Goal: Navigation & Orientation: Find specific page/section

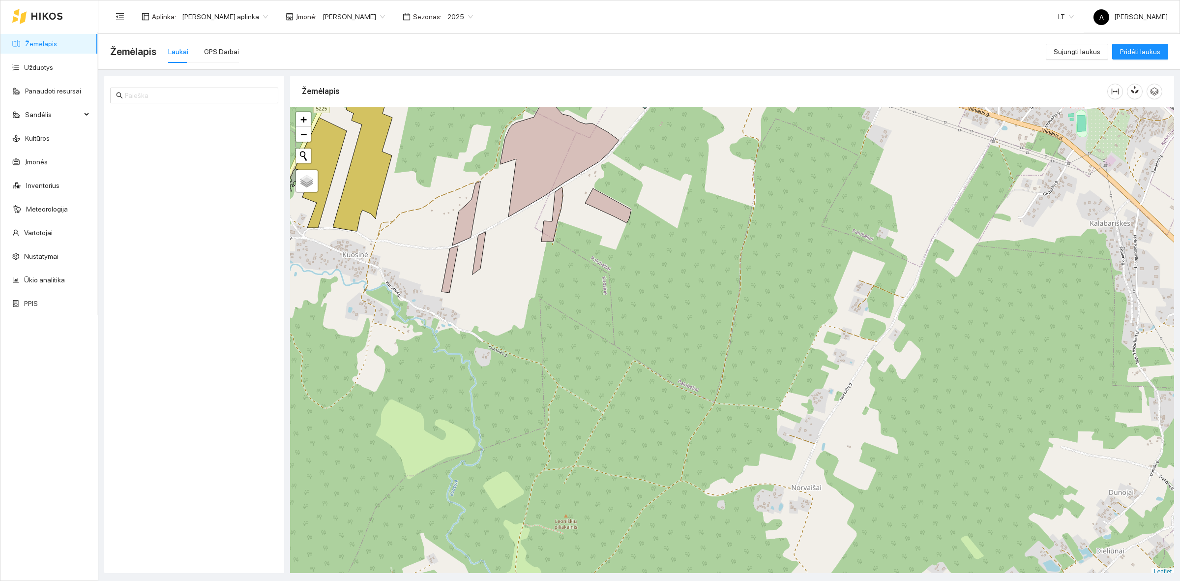
scroll to position [3, 0]
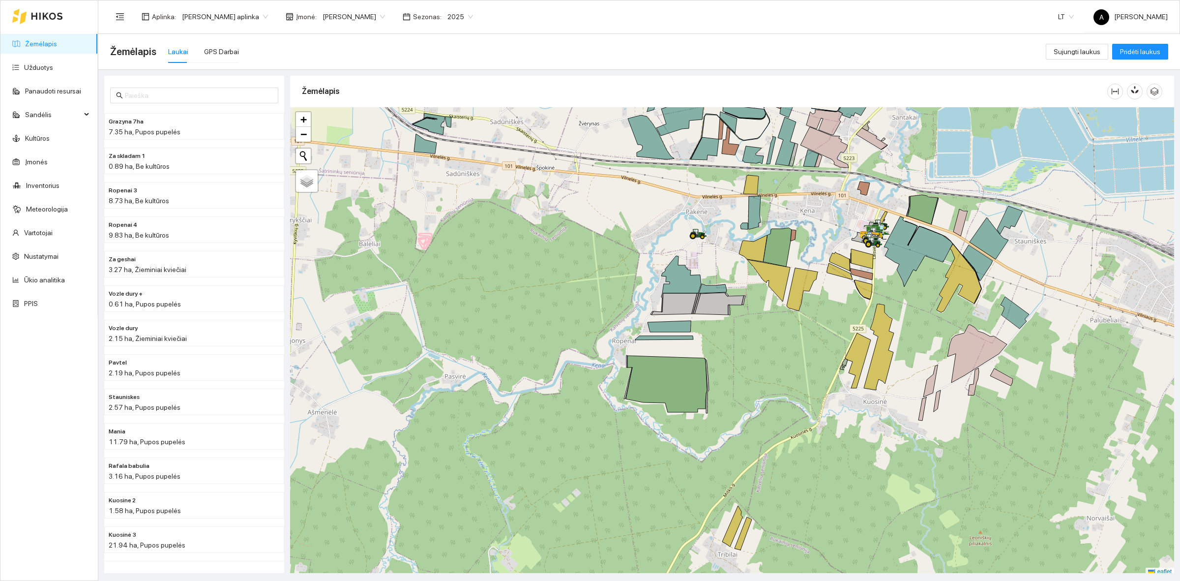
scroll to position [3, 0]
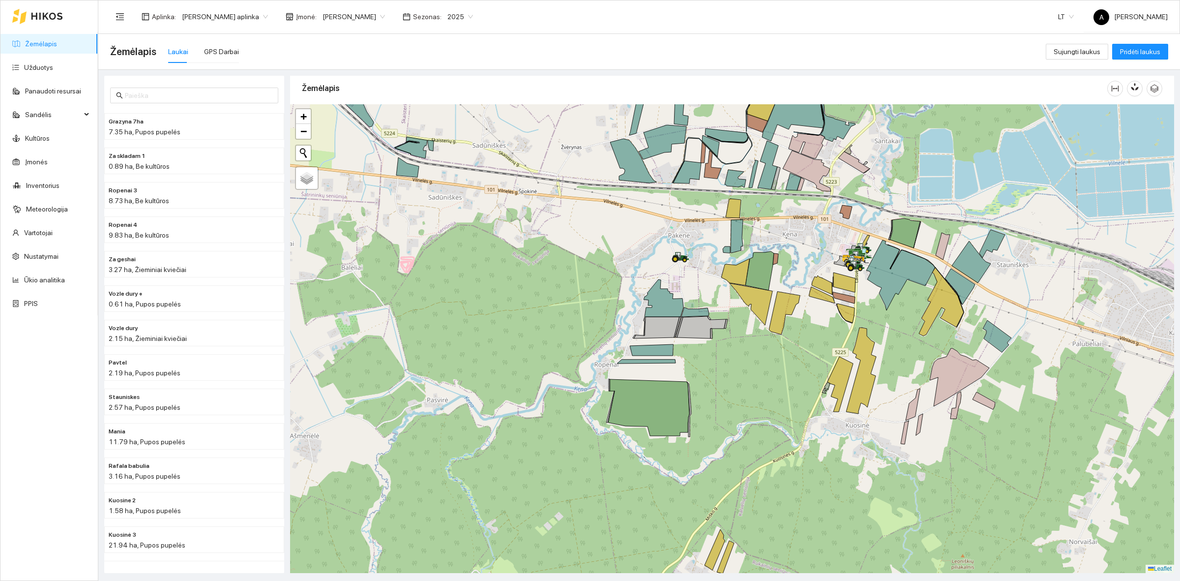
drag, startPoint x: 775, startPoint y: 296, endPoint x: 757, endPoint y: 323, distance: 31.9
click at [757, 323] on div at bounding box center [732, 338] width 884 height 469
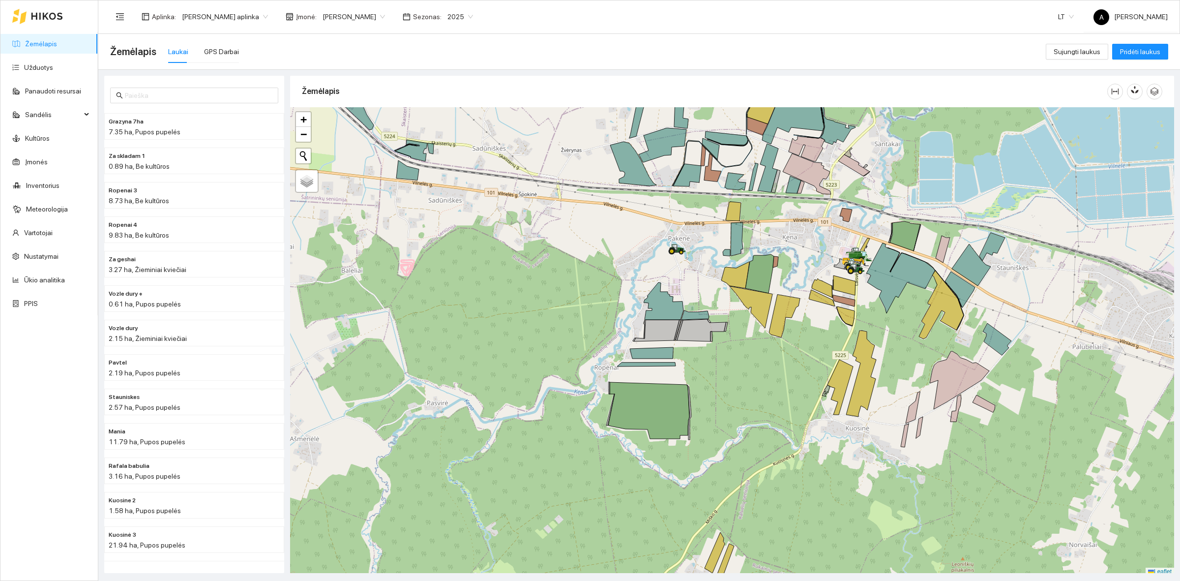
scroll to position [3, 0]
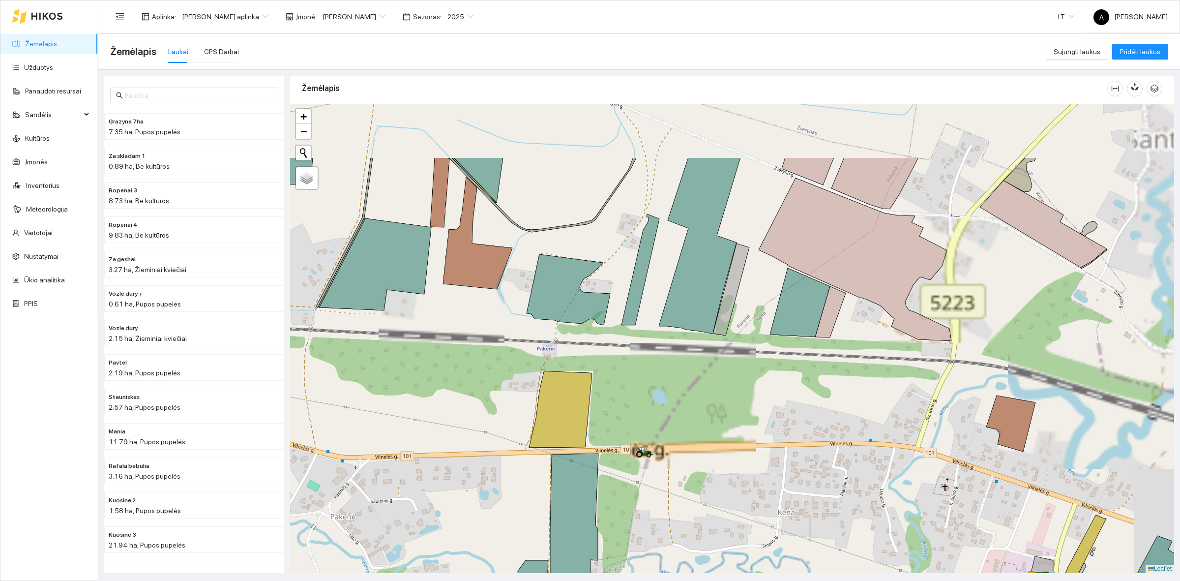
drag, startPoint x: 763, startPoint y: 176, endPoint x: 670, endPoint y: 263, distance: 127.3
click at [674, 281] on icon at bounding box center [700, 245] width 82 height 176
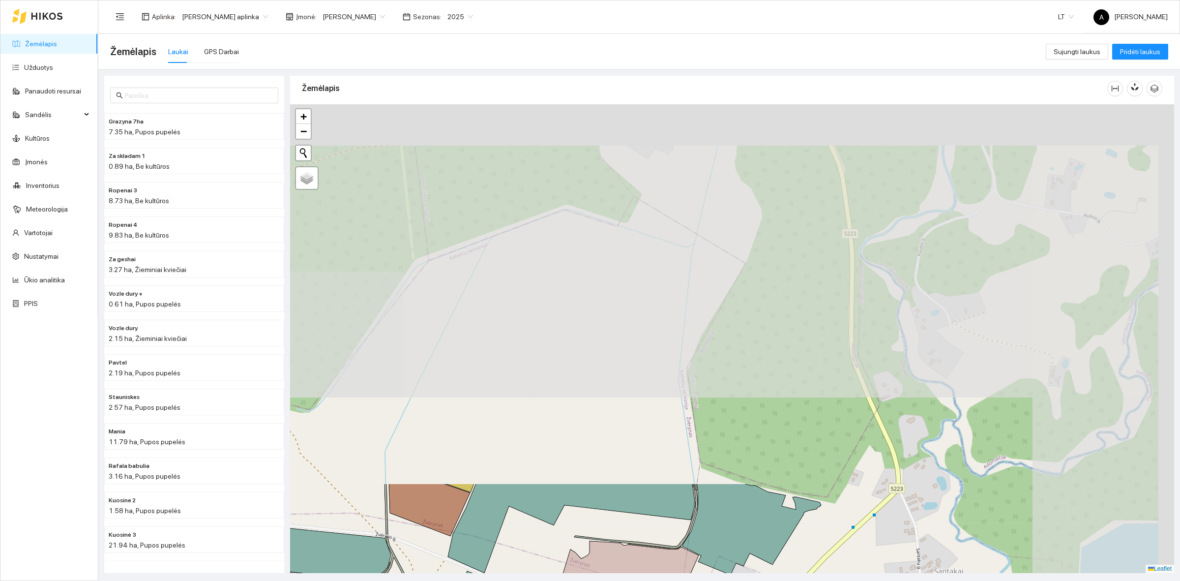
drag, startPoint x: 691, startPoint y: 166, endPoint x: 470, endPoint y: 593, distance: 480.4
click at [470, 580] on html "Žemėlapis Užduotys Panaudoti resursai Sandėlis Kultūros Įmonės Inventorius Mete…" at bounding box center [590, 290] width 1180 height 581
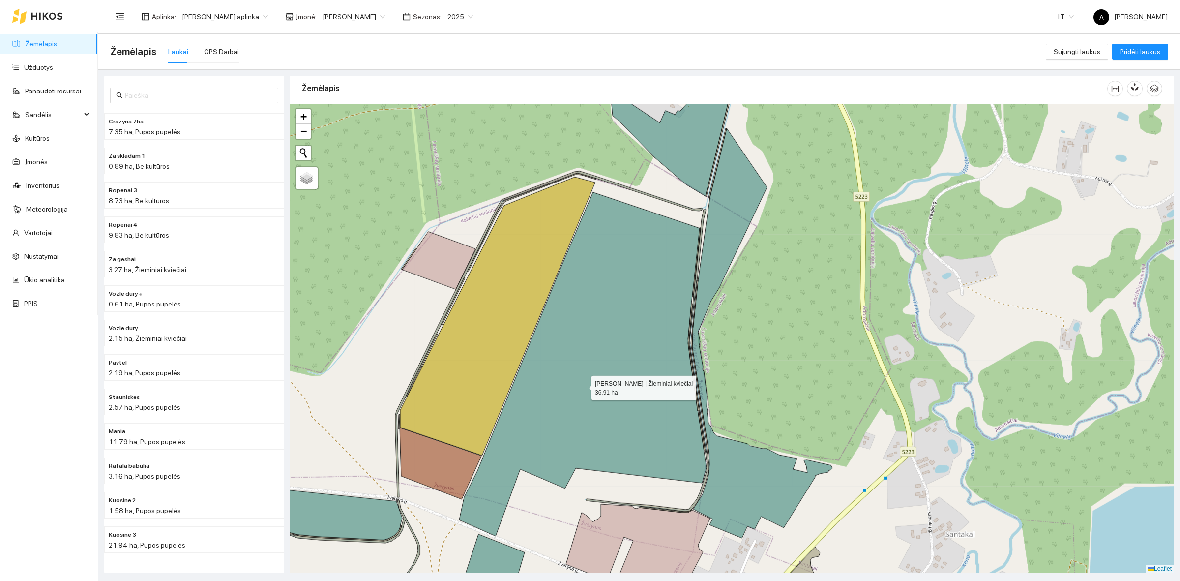
drag, startPoint x: 571, startPoint y: 425, endPoint x: 588, endPoint y: 377, distance: 51.3
click at [588, 377] on icon at bounding box center [582, 364] width 247 height 344
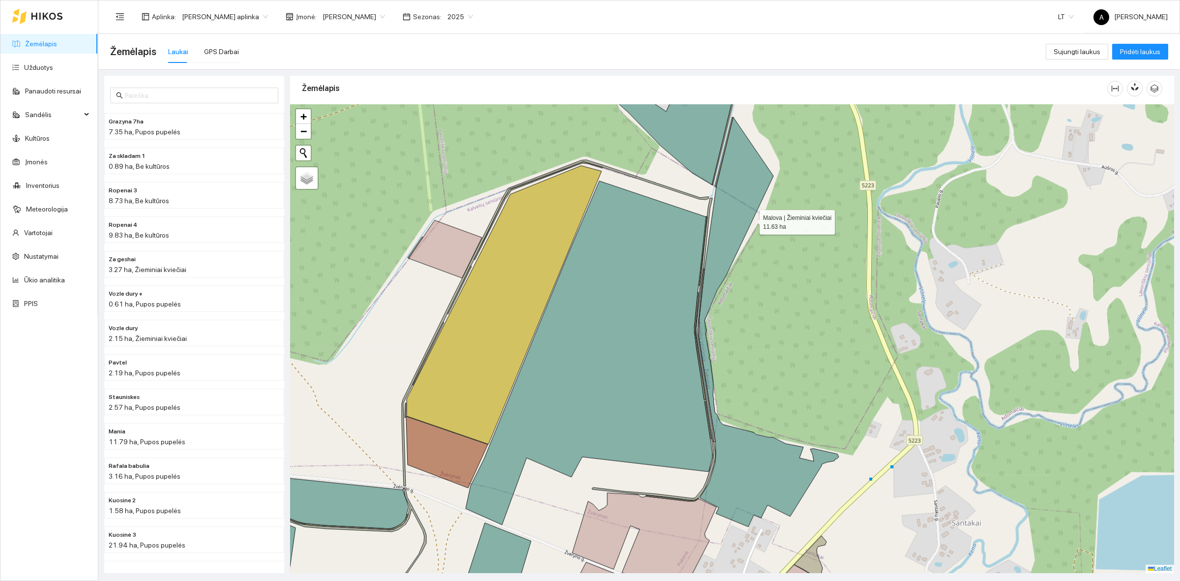
click at [743, 210] on icon at bounding box center [769, 322] width 140 height 410
click at [738, 201] on icon at bounding box center [768, 321] width 140 height 410
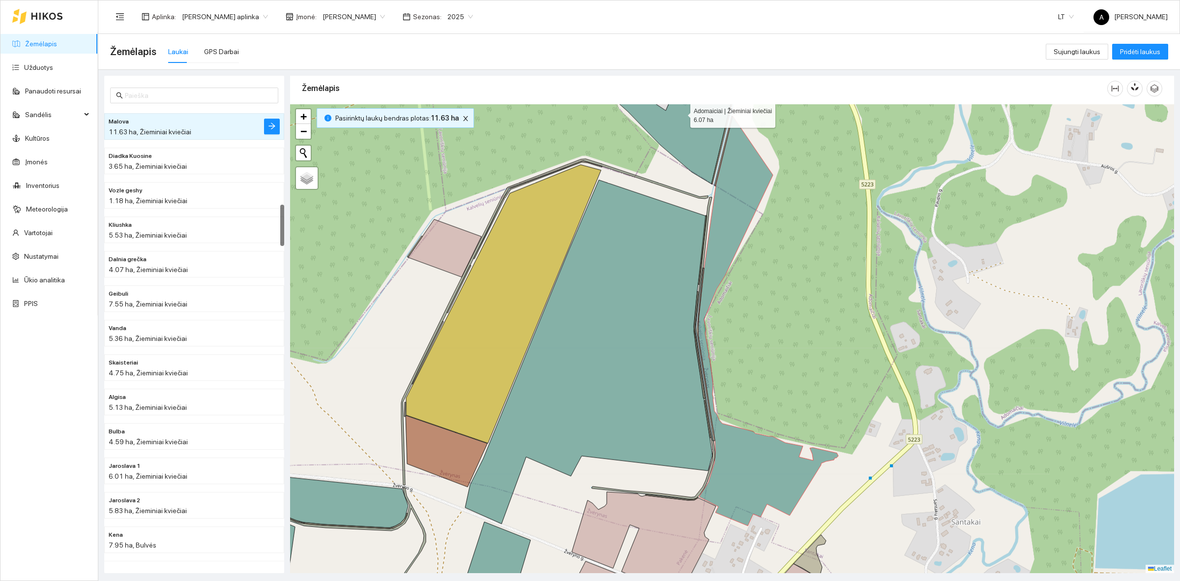
click at [701, 141] on icon at bounding box center [667, 120] width 146 height 127
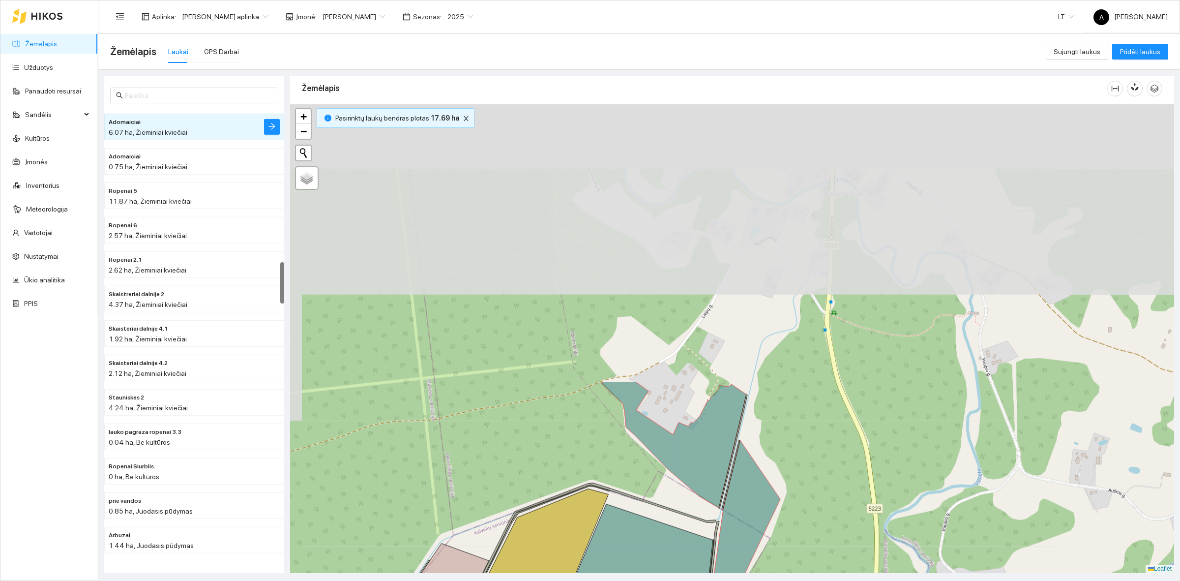
drag, startPoint x: 680, startPoint y: 481, endPoint x: 674, endPoint y: 414, distance: 67.6
click at [683, 446] on div at bounding box center [732, 338] width 884 height 469
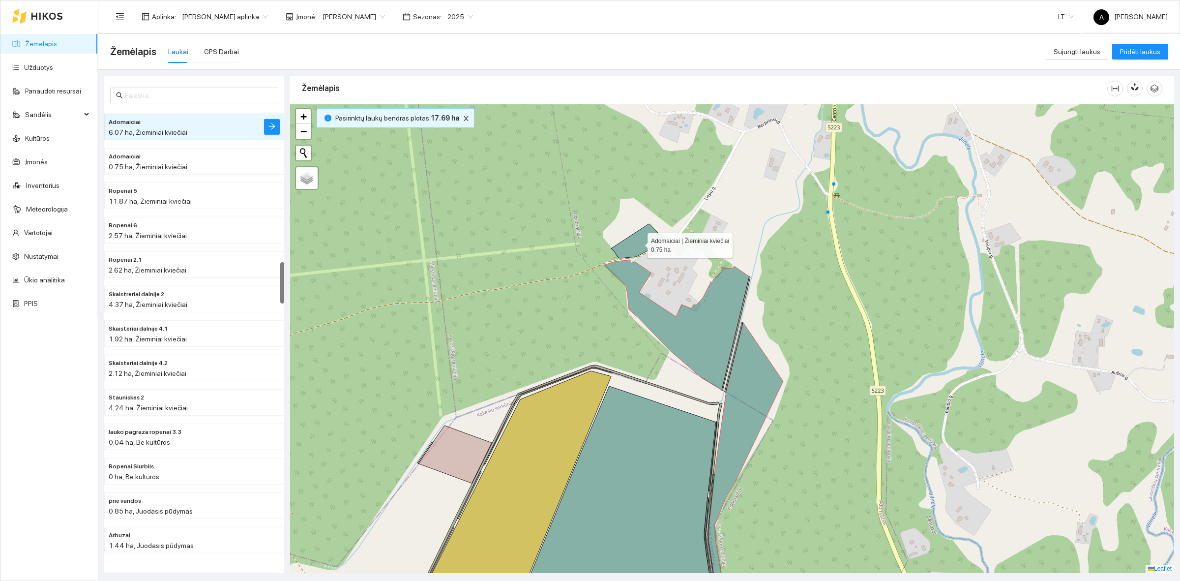
click at [643, 243] on icon at bounding box center [638, 241] width 55 height 34
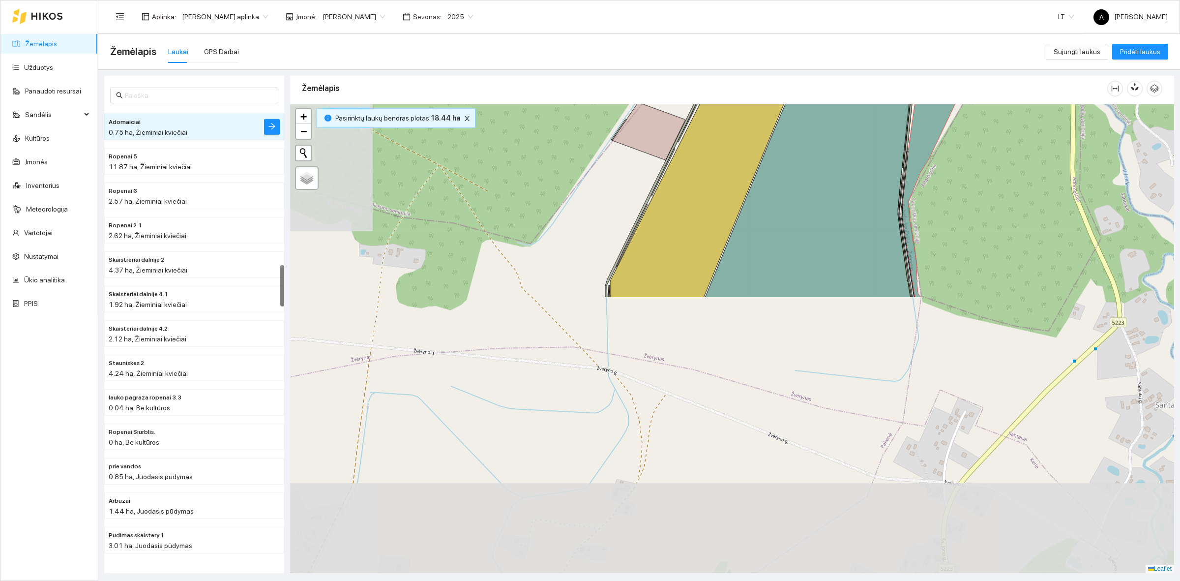
drag, startPoint x: 601, startPoint y: 333, endPoint x: 807, endPoint y: -12, distance: 402.3
click at [807, 0] on html "Žemėlapis Užduotys Panaudoti resursai Sandėlis Kultūros Įmonės Inventorius Mete…" at bounding box center [590, 290] width 1180 height 581
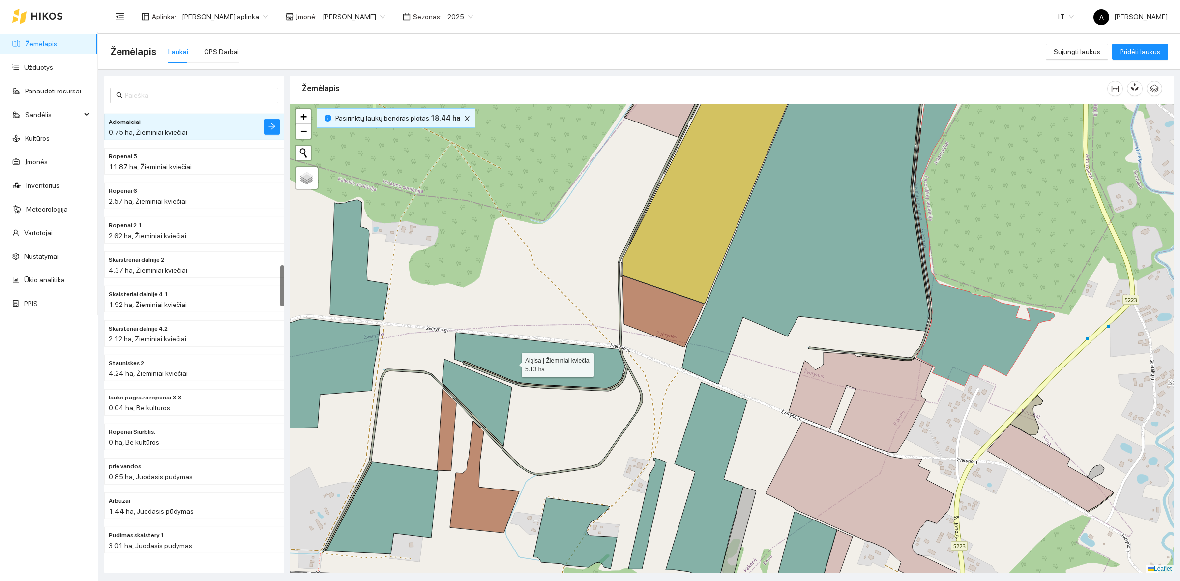
click at [513, 362] on icon at bounding box center [539, 360] width 171 height 56
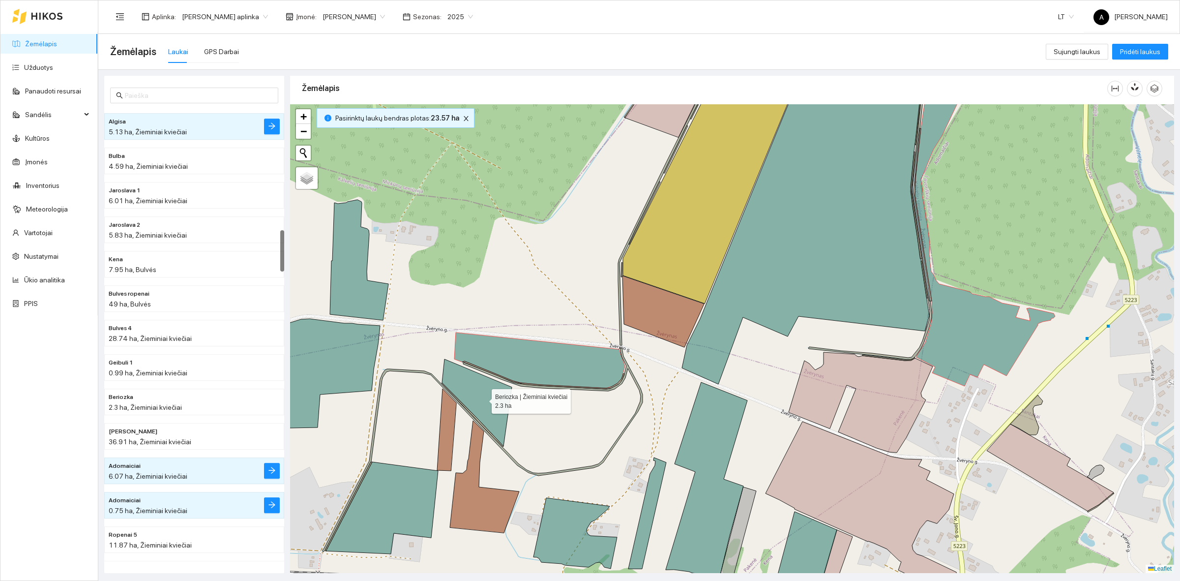
click at [483, 399] on icon at bounding box center [477, 402] width 70 height 87
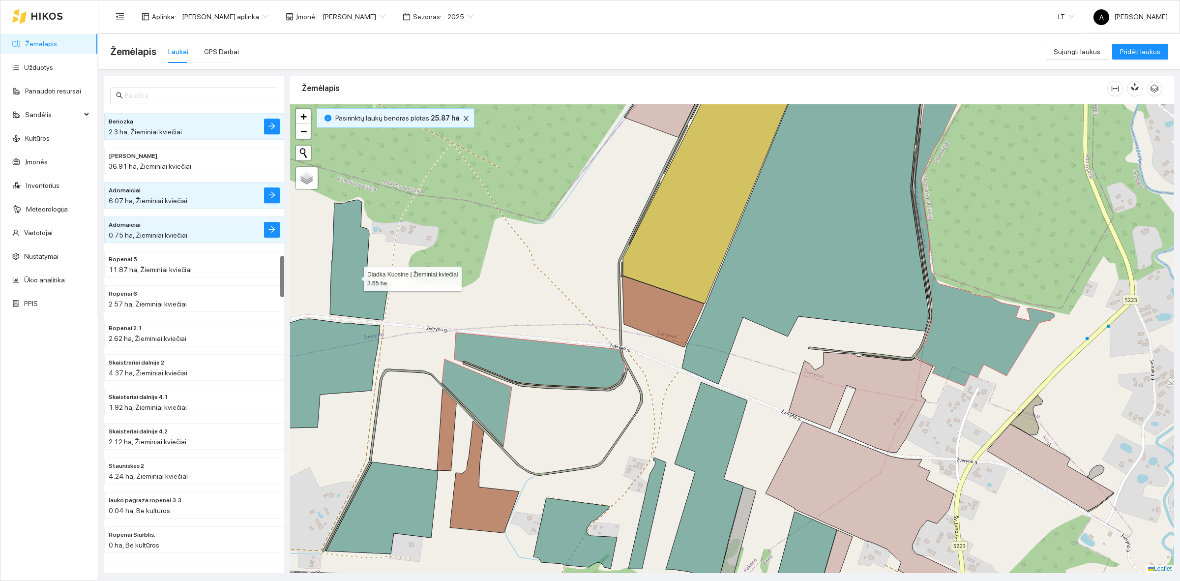
click at [353, 279] on icon at bounding box center [359, 260] width 59 height 120
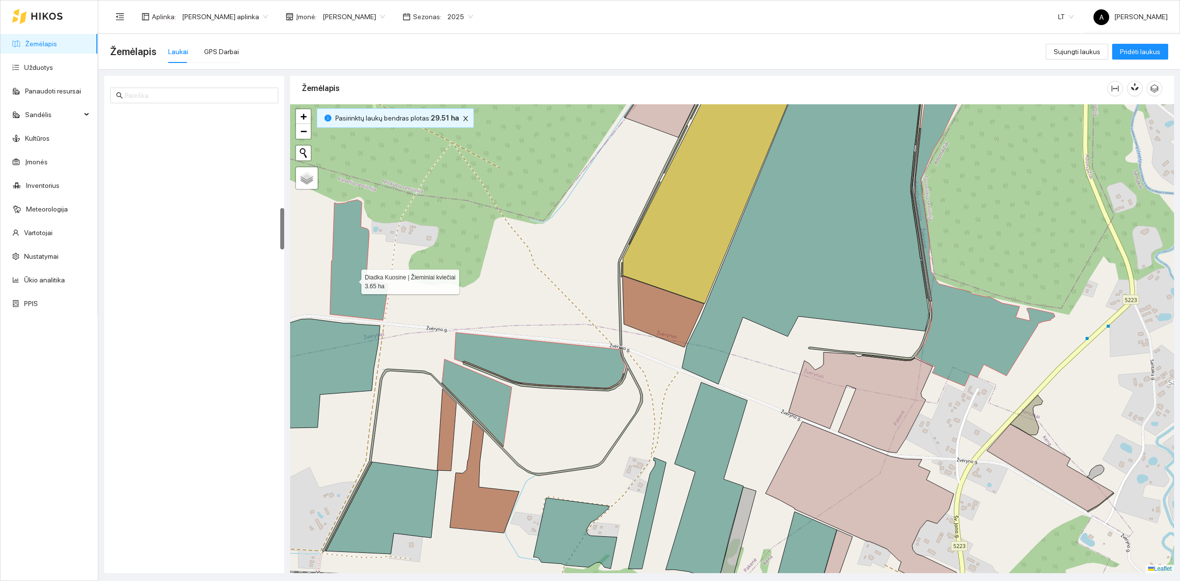
scroll to position [1066, 0]
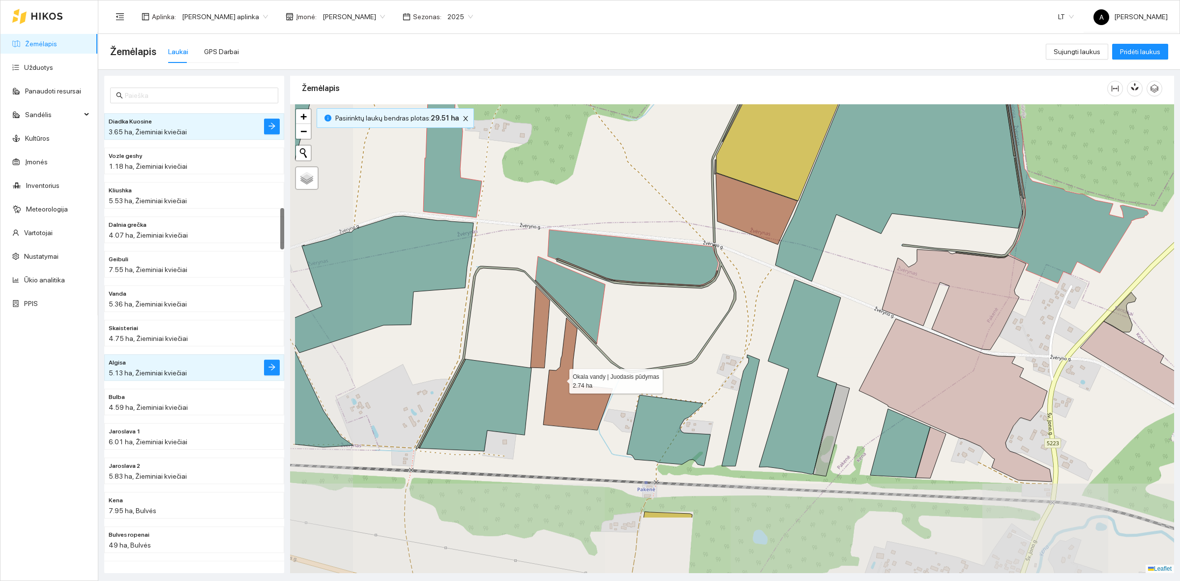
drag, startPoint x: 470, startPoint y: 481, endPoint x: 475, endPoint y: 344, distance: 136.3
click at [561, 379] on icon at bounding box center [577, 374] width 69 height 112
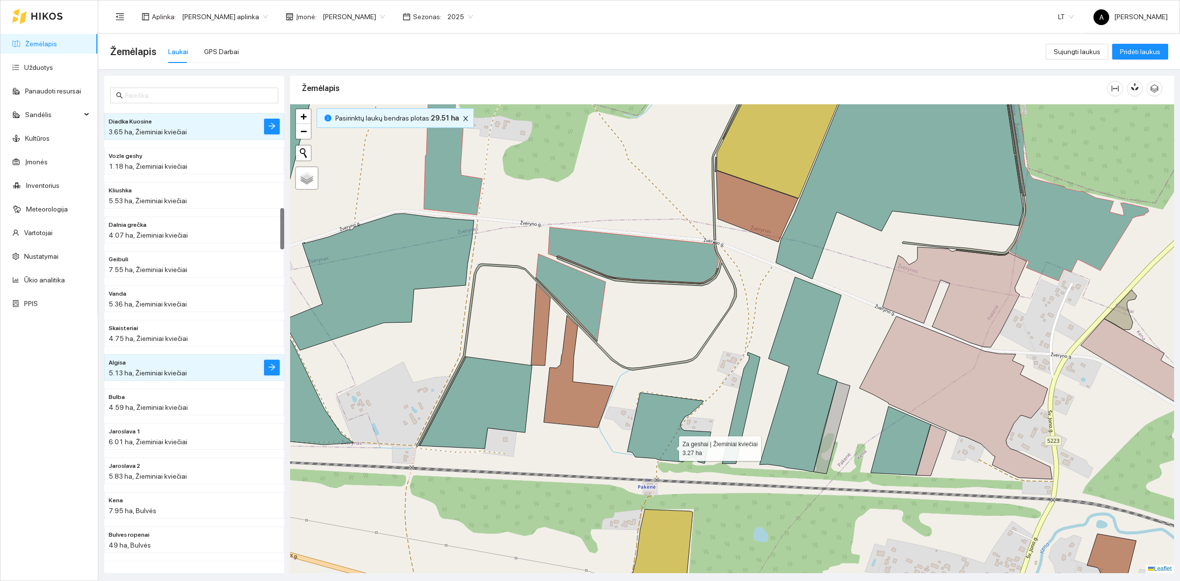
click at [670, 446] on icon at bounding box center [670, 427] width 84 height 71
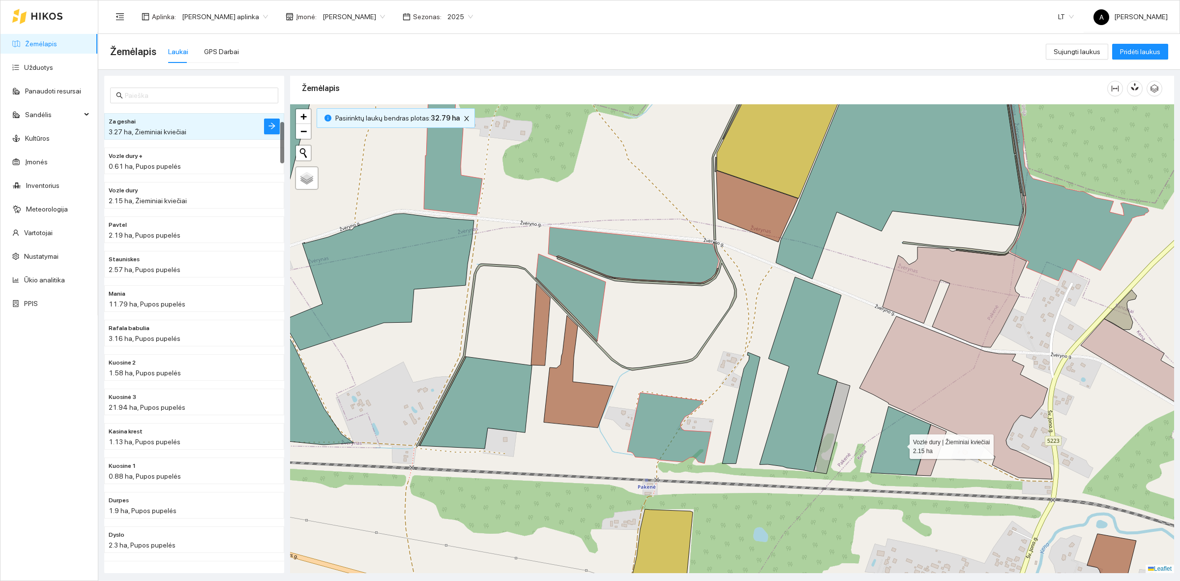
click at [919, 433] on icon at bounding box center [901, 440] width 60 height 69
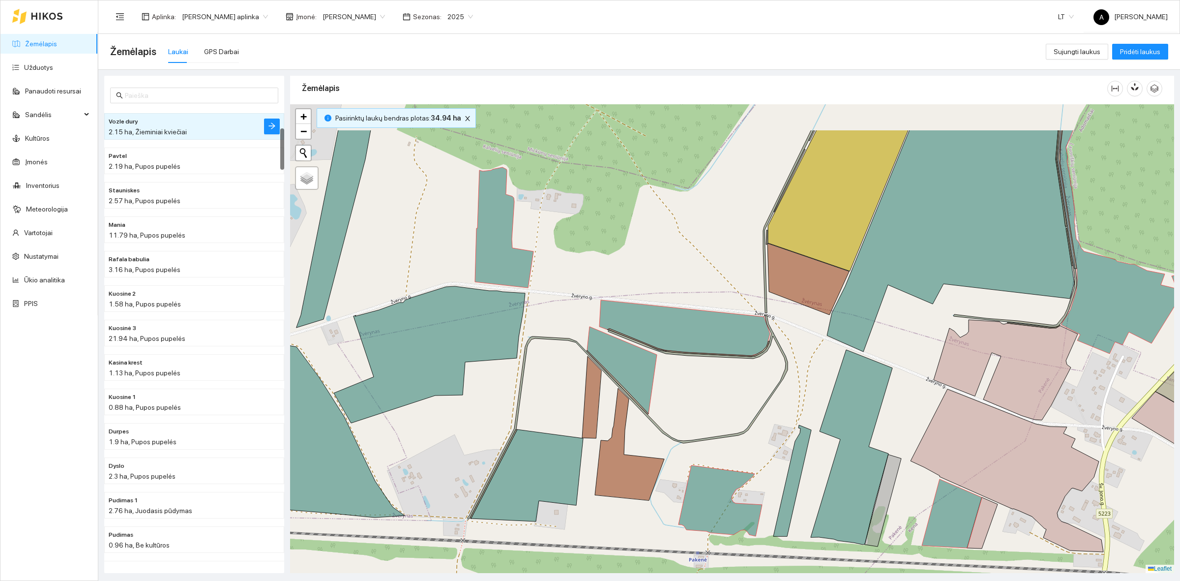
drag, startPoint x: 664, startPoint y: 406, endPoint x: 690, endPoint y: 450, distance: 50.7
click at [690, 450] on div at bounding box center [732, 338] width 884 height 469
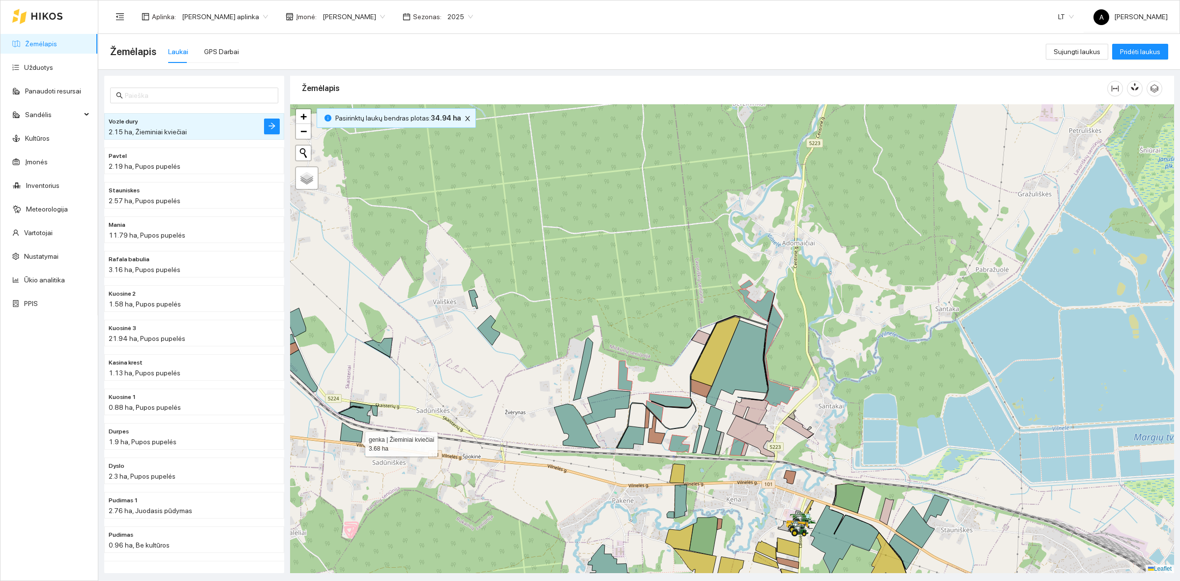
click at [357, 442] on icon at bounding box center [351, 432] width 23 height 20
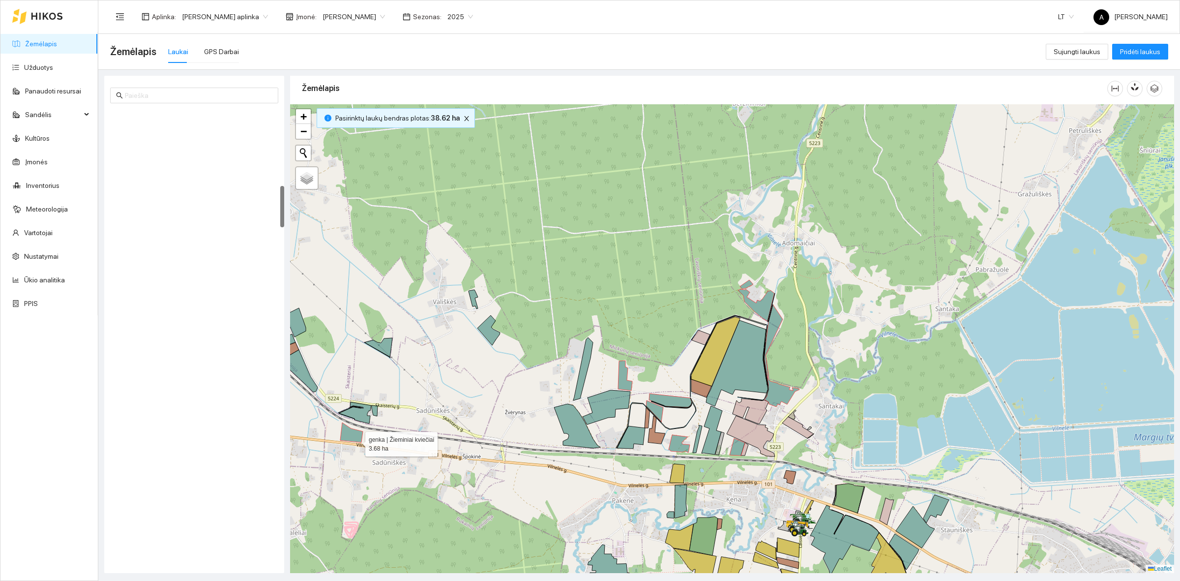
scroll to position [826, 0]
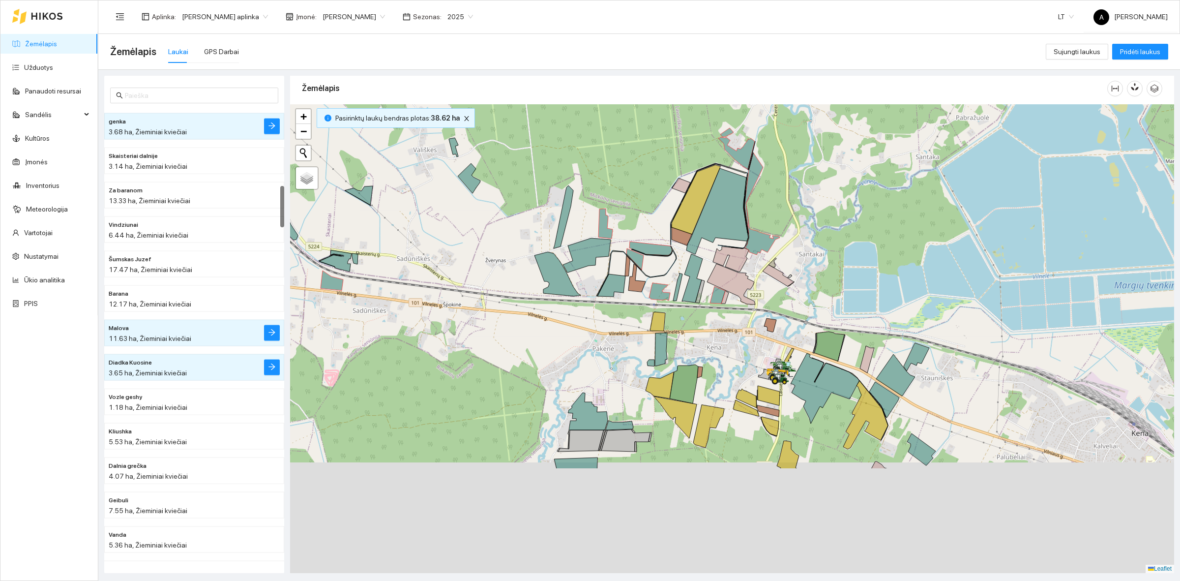
drag, startPoint x: 698, startPoint y: 492, endPoint x: 660, endPoint y: 316, distance: 180.8
click at [665, 318] on div at bounding box center [732, 338] width 884 height 469
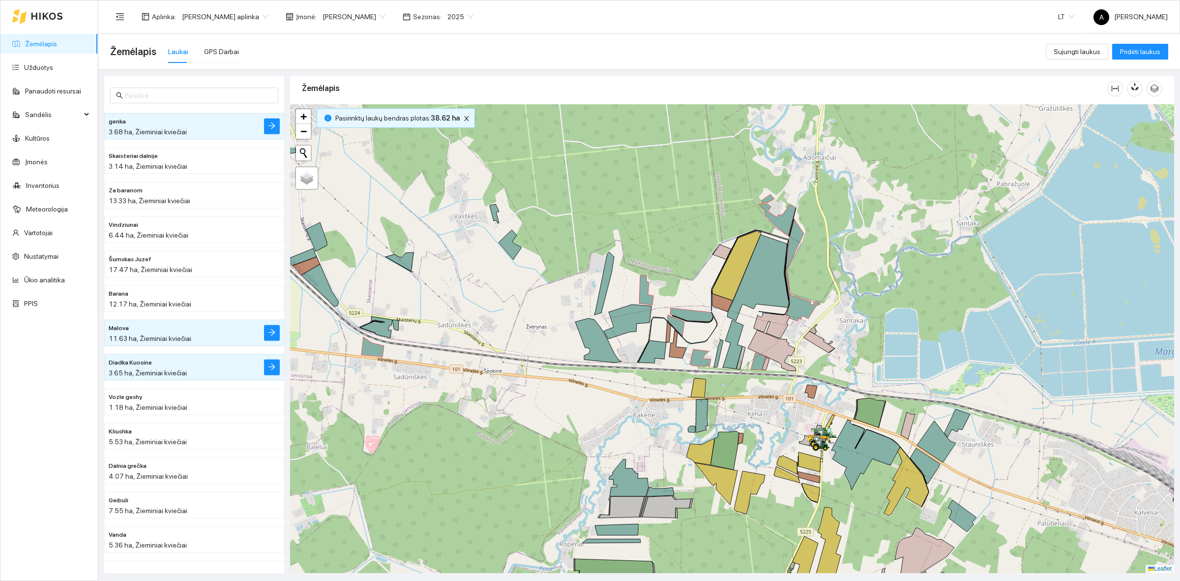
drag, startPoint x: 825, startPoint y: 357, endPoint x: 829, endPoint y: 388, distance: 30.7
click at [842, 391] on div at bounding box center [732, 338] width 884 height 469
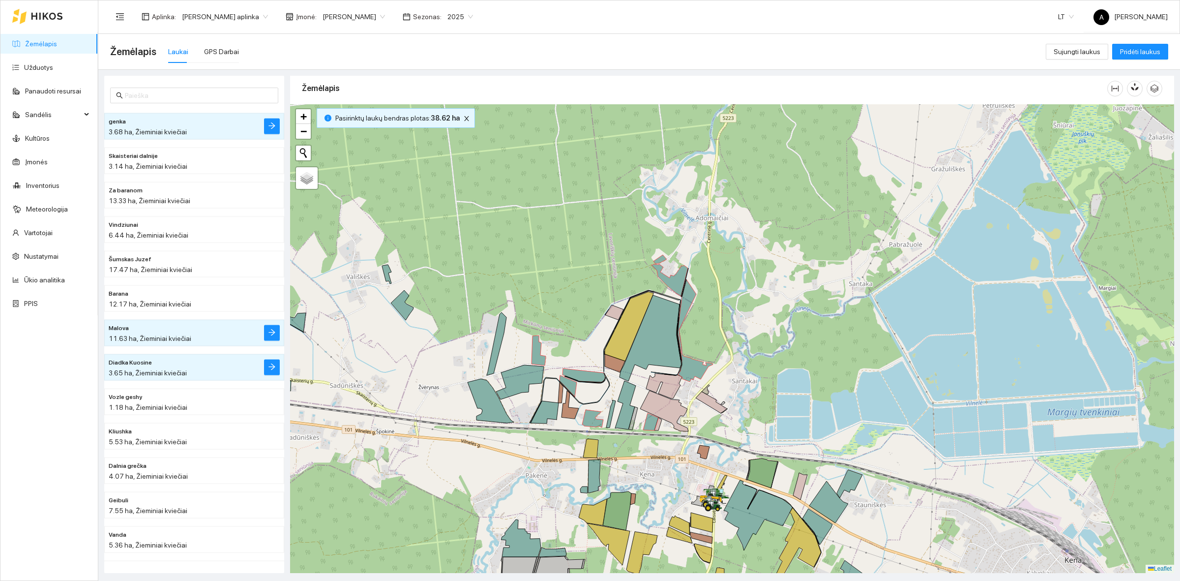
drag, startPoint x: 665, startPoint y: 245, endPoint x: 551, endPoint y: 296, distance: 125.0
click at [551, 296] on div at bounding box center [732, 338] width 884 height 469
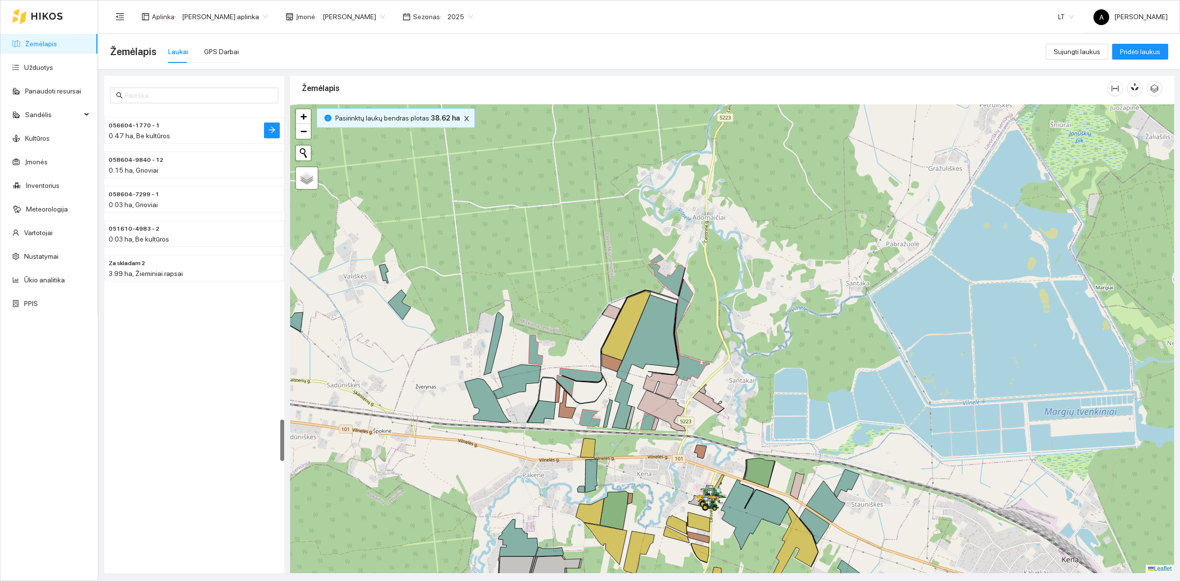
scroll to position [3761, 0]
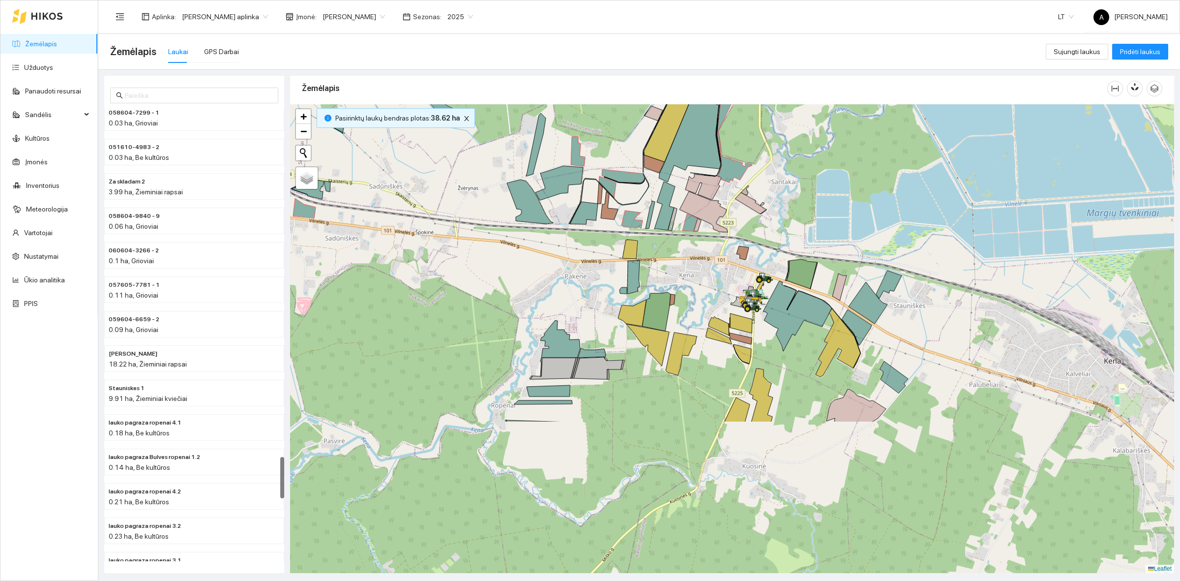
drag, startPoint x: 448, startPoint y: 329, endPoint x: 469, endPoint y: 227, distance: 103.9
click at [469, 227] on div at bounding box center [732, 338] width 884 height 469
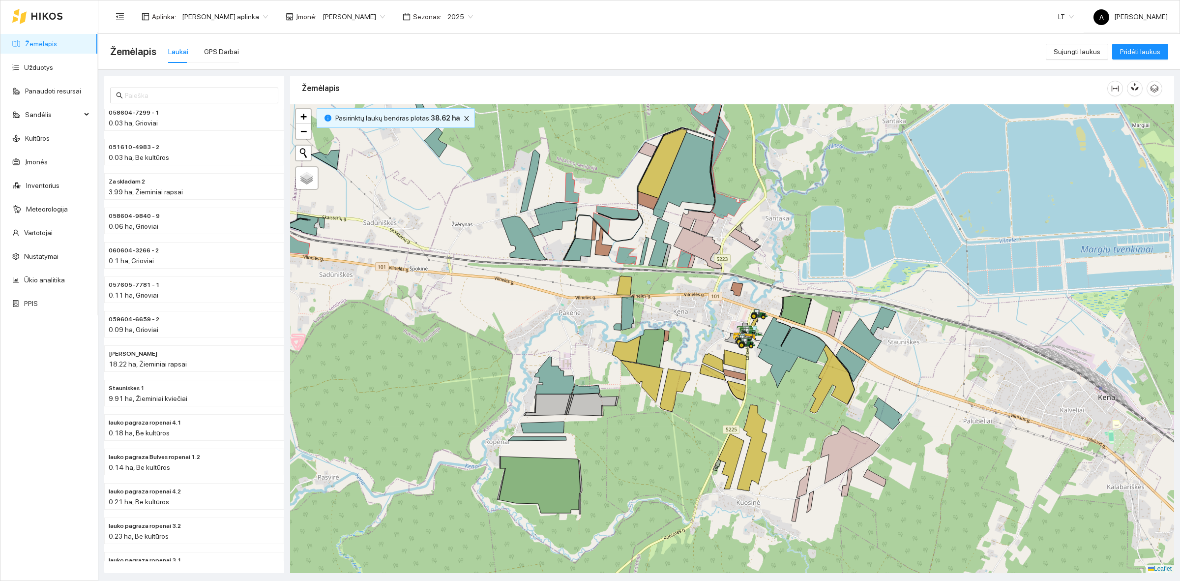
drag, startPoint x: 454, startPoint y: 252, endPoint x: 434, endPoint y: 433, distance: 182.1
click at [434, 433] on div at bounding box center [732, 338] width 884 height 469
